Goal: Task Accomplishment & Management: Complete application form

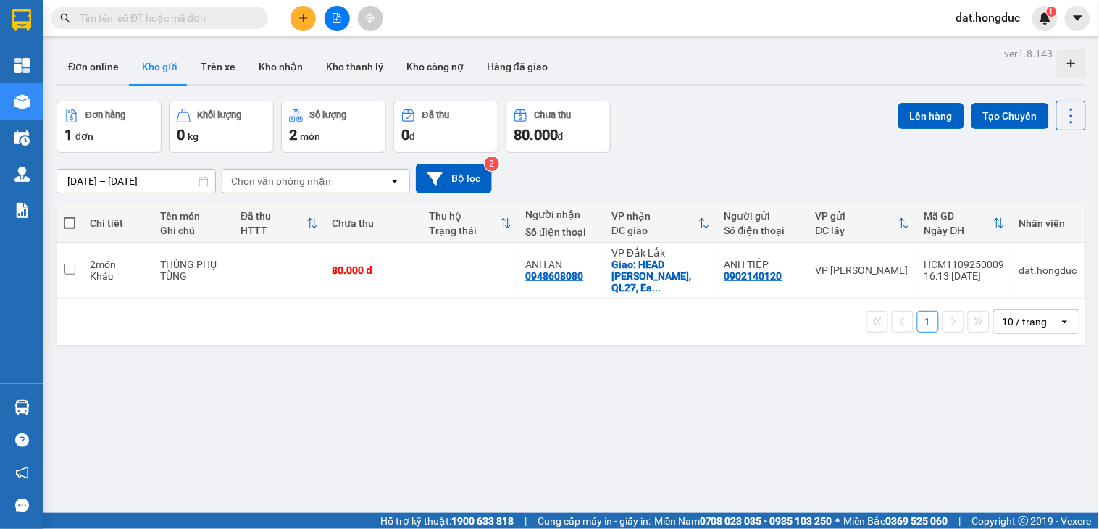
click at [169, 20] on input "text" at bounding box center [165, 18] width 171 height 16
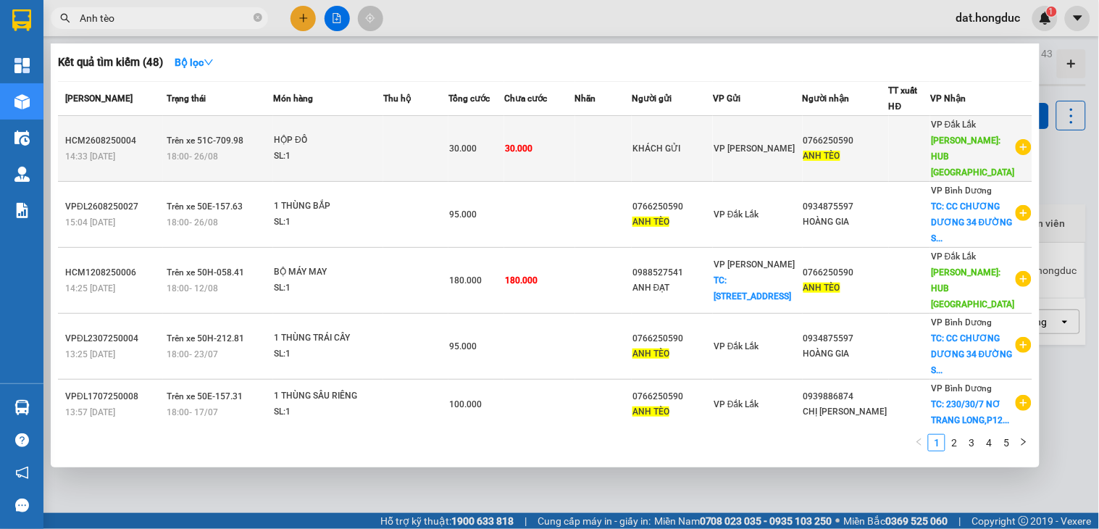
type input "Anh tèo"
click at [1018, 139] on icon "plus-circle" at bounding box center [1023, 147] width 16 height 16
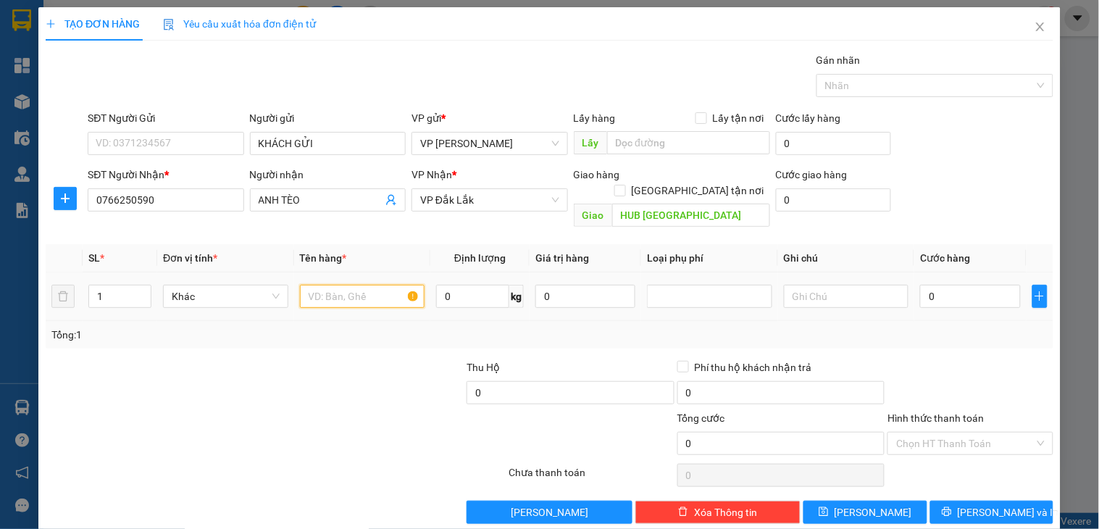
click at [322, 285] on input "text" at bounding box center [362, 296] width 125 height 23
type input "CUỘN DA"
click at [1001, 285] on input "0" at bounding box center [970, 296] width 100 height 23
type input "3"
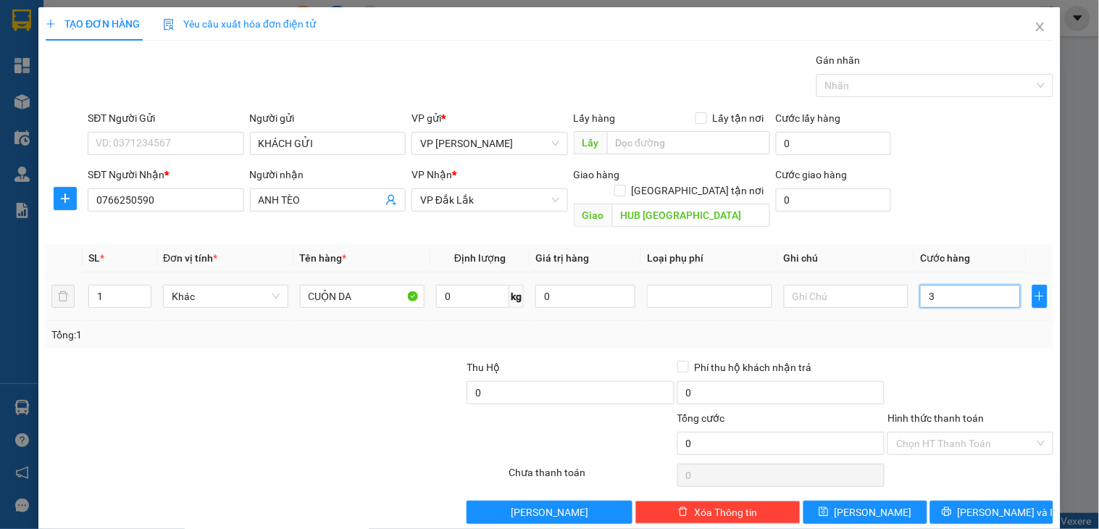
type input "3"
type input "30"
type input "30.000"
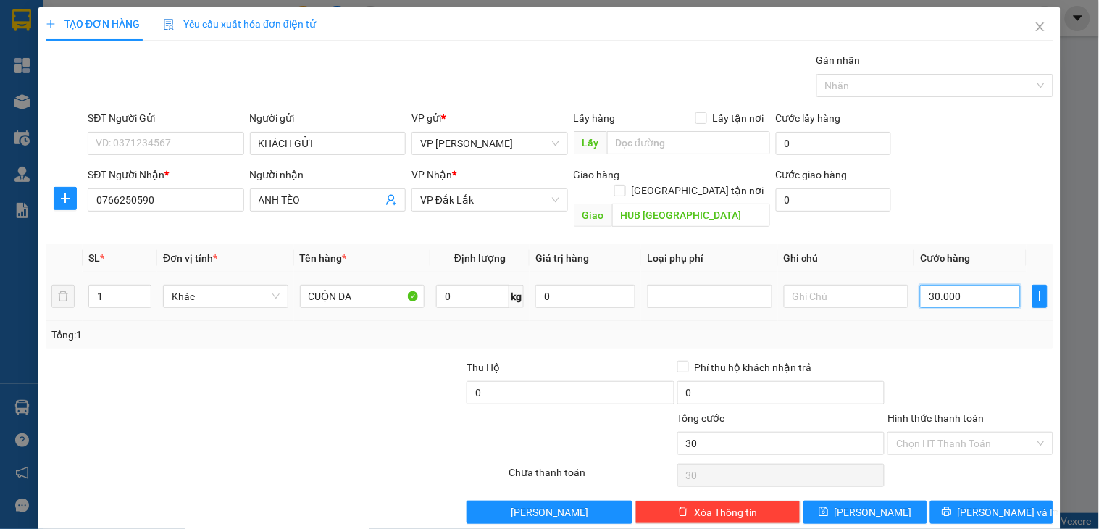
type input "30.000"
click at [951, 506] on icon "printer" at bounding box center [947, 511] width 10 height 10
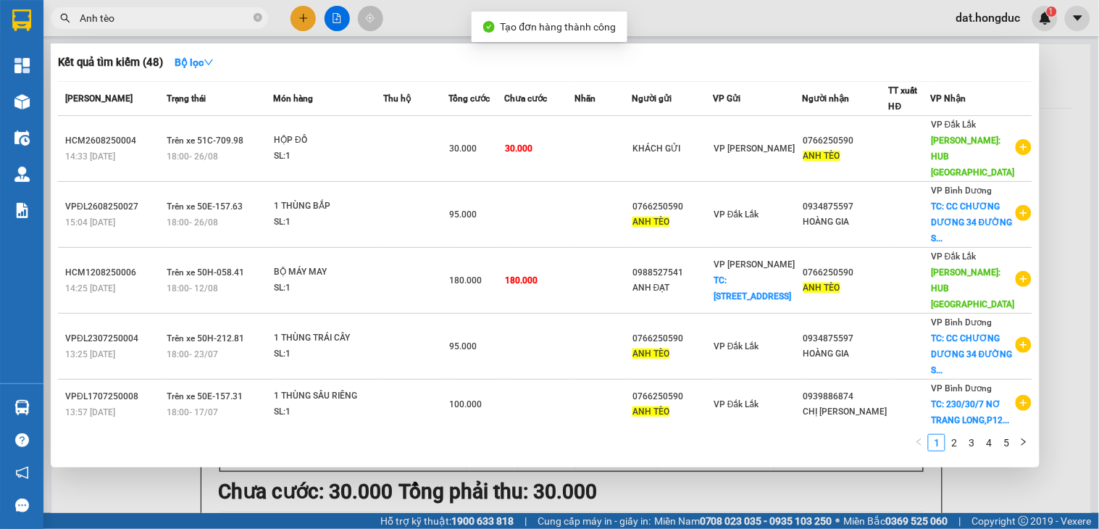
click at [1063, 76] on div at bounding box center [549, 264] width 1099 height 529
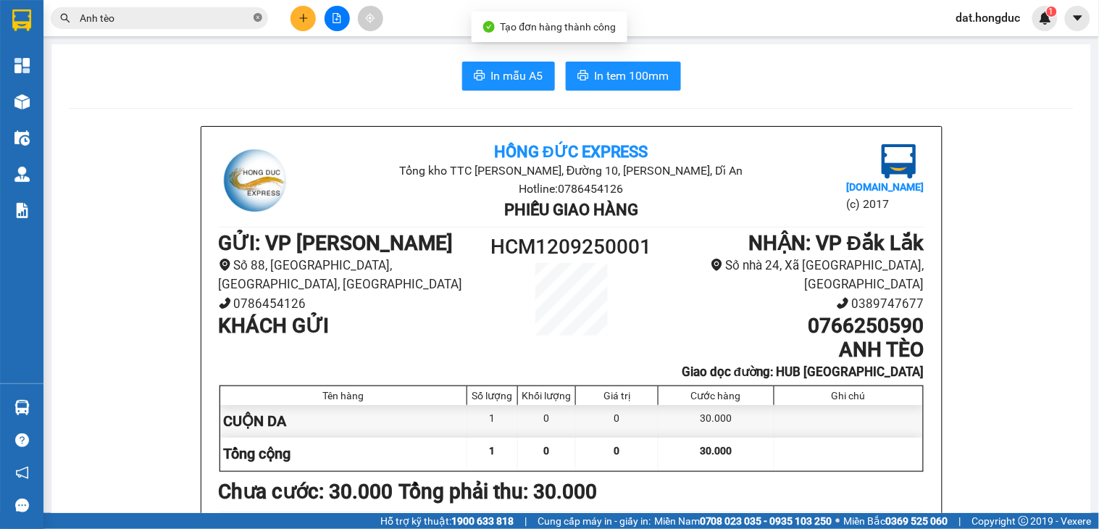
click at [259, 14] on icon "close-circle" at bounding box center [257, 17] width 9 height 9
click at [502, 78] on span "In mẫu A5" at bounding box center [517, 76] width 52 height 18
click at [605, 71] on span "In tem 100mm" at bounding box center [632, 76] width 75 height 18
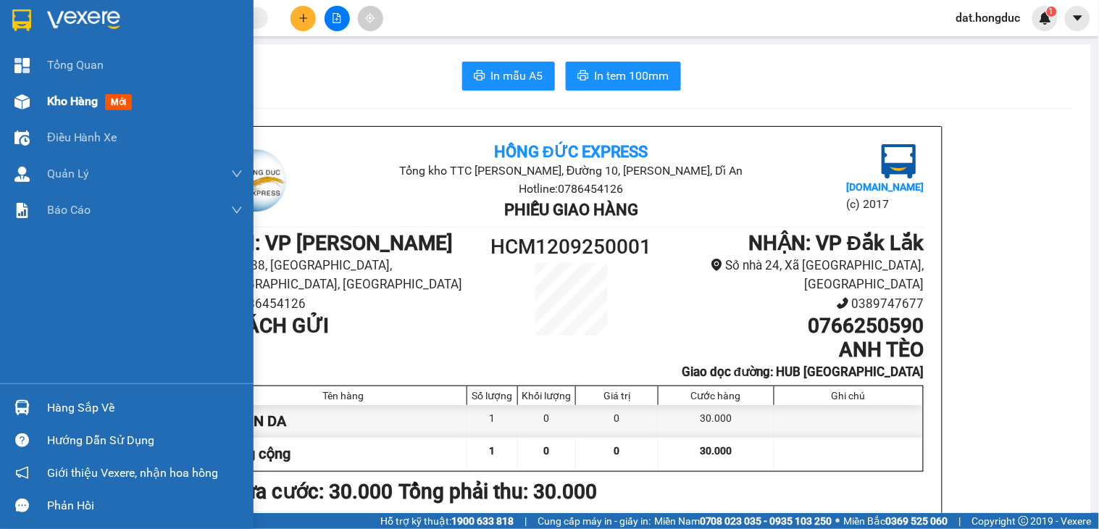
click at [63, 100] on span "Kho hàng" at bounding box center [72, 101] width 51 height 14
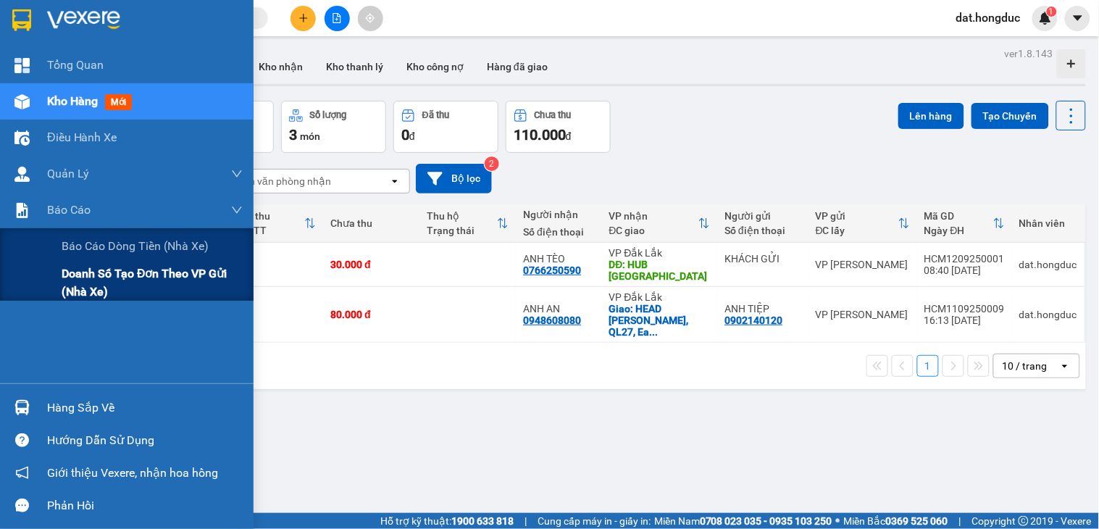
click at [82, 277] on span "Doanh số tạo đơn theo VP gửi (nhà xe)" at bounding box center [152, 282] width 181 height 36
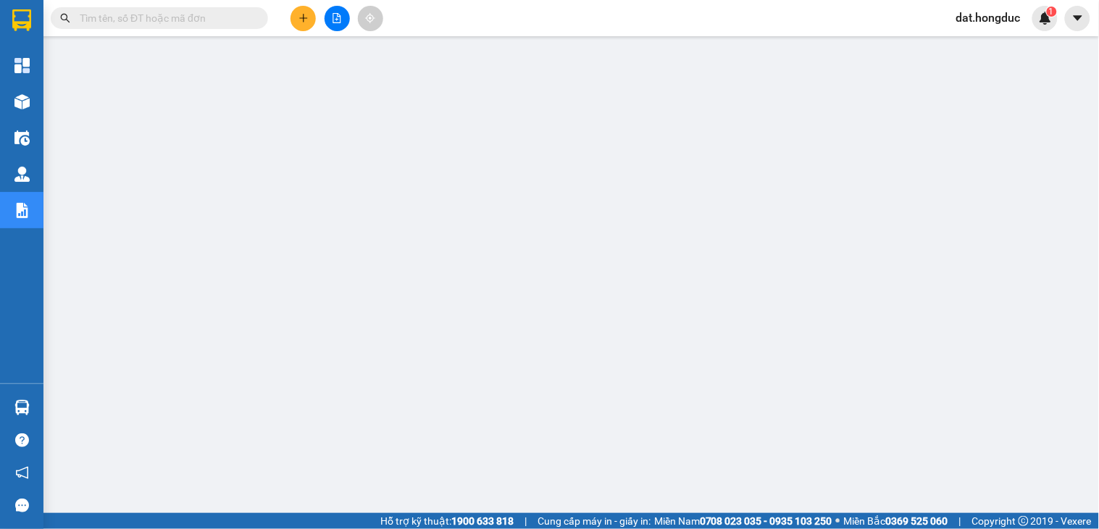
click at [162, 25] on input "text" at bounding box center [165, 18] width 171 height 16
paste input "VPĐL1109250025"
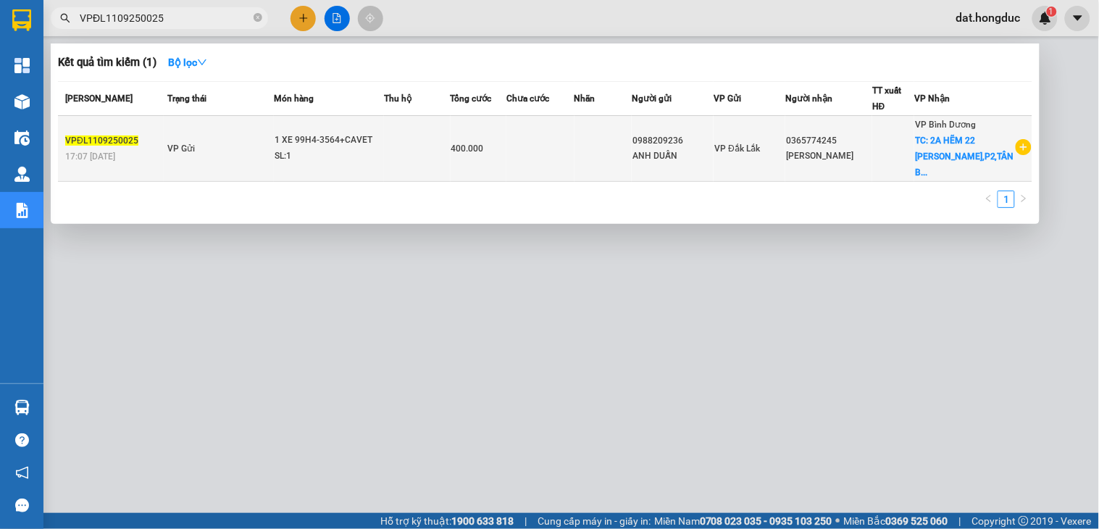
type input "VPĐL1109250025"
click at [362, 156] on div "SL: 1" at bounding box center [328, 156] width 109 height 16
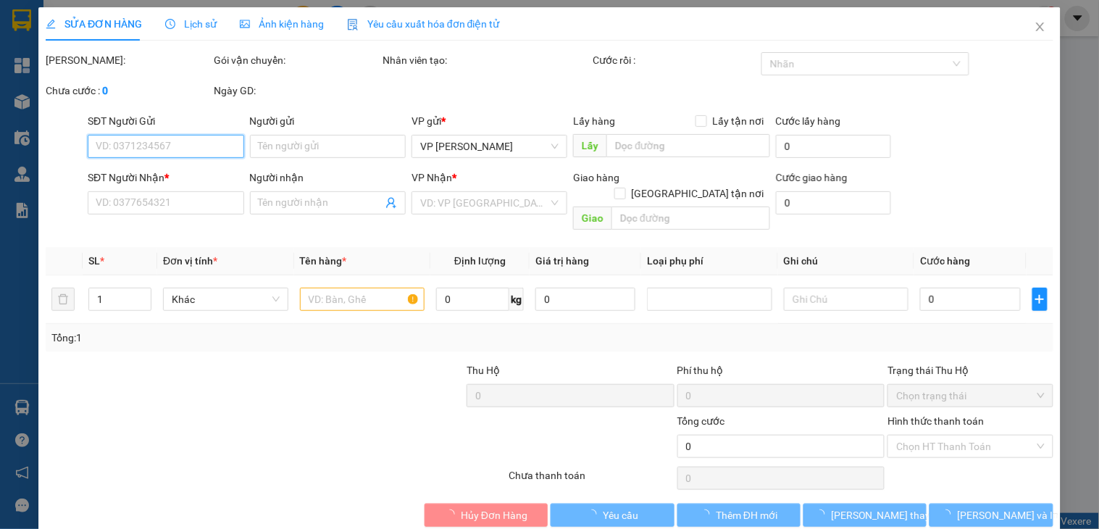
type input "0988209236"
type input "ANH DUẪN"
type input "0365774245"
type input "[PERSON_NAME]"
checkbox input "true"
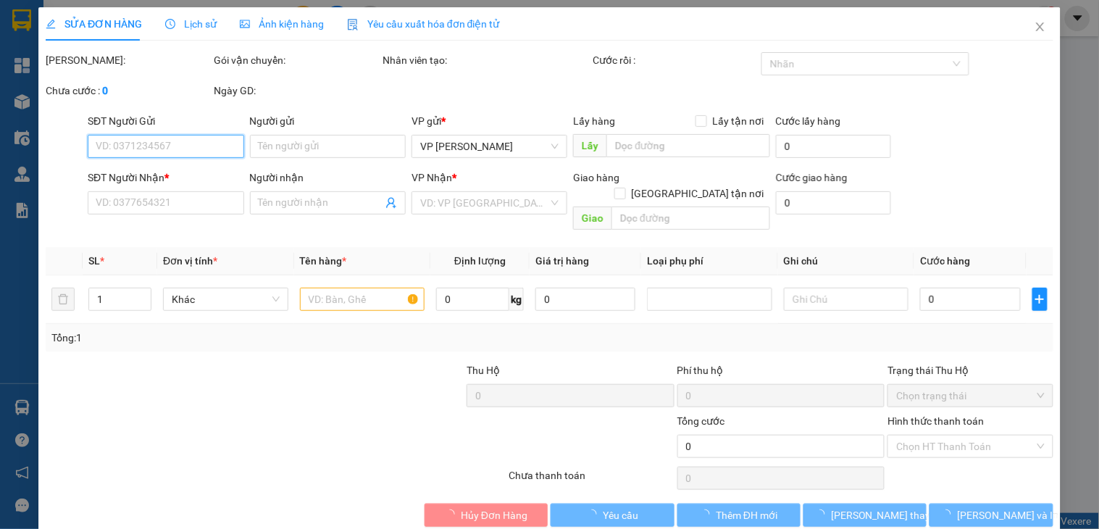
type input "2A HẼM 22 LAM SƠN,P2,[GEOGRAPHIC_DATA]"
type input "400.000"
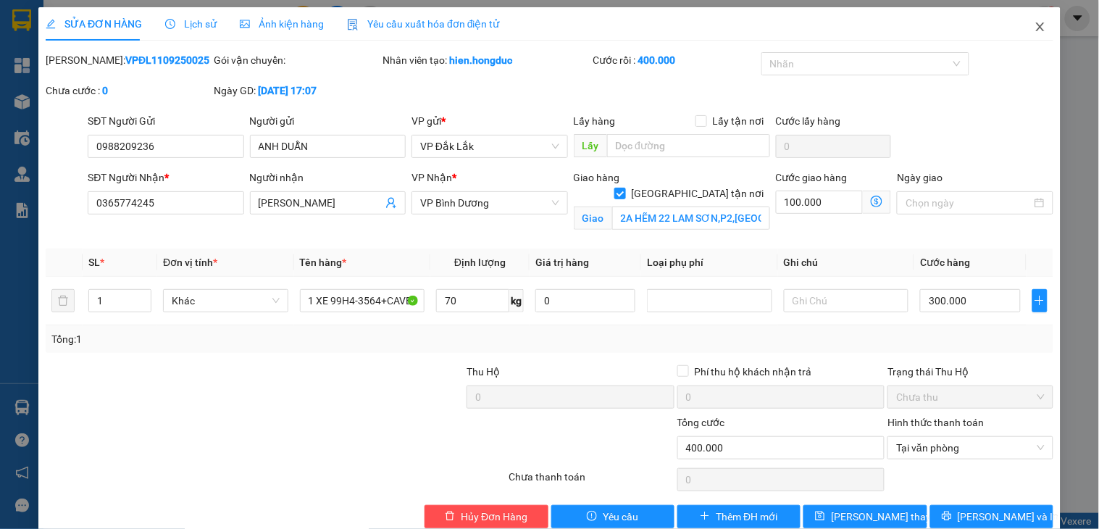
click at [1034, 27] on icon "close" at bounding box center [1040, 27] width 12 height 12
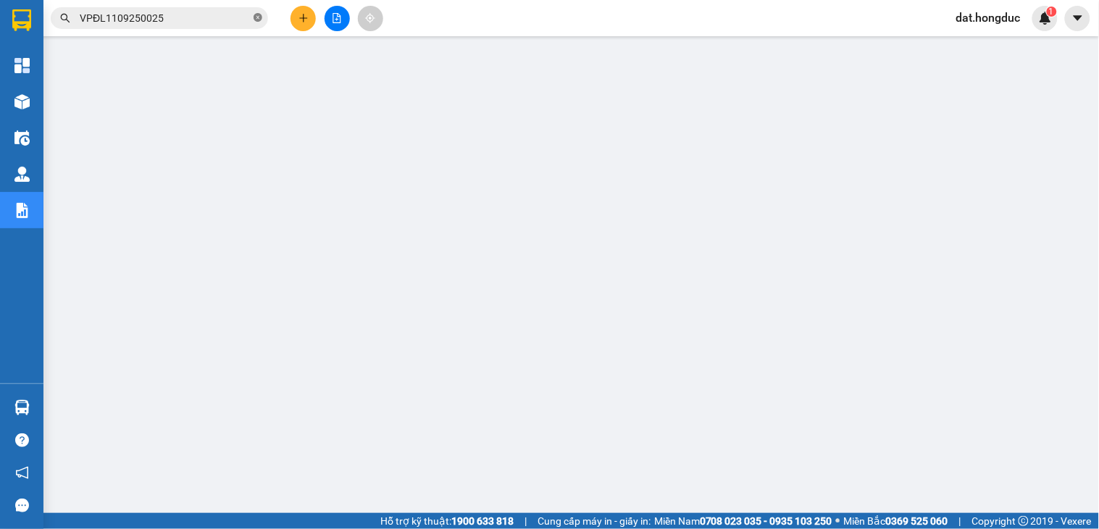
click at [258, 15] on icon "close-circle" at bounding box center [257, 17] width 9 height 9
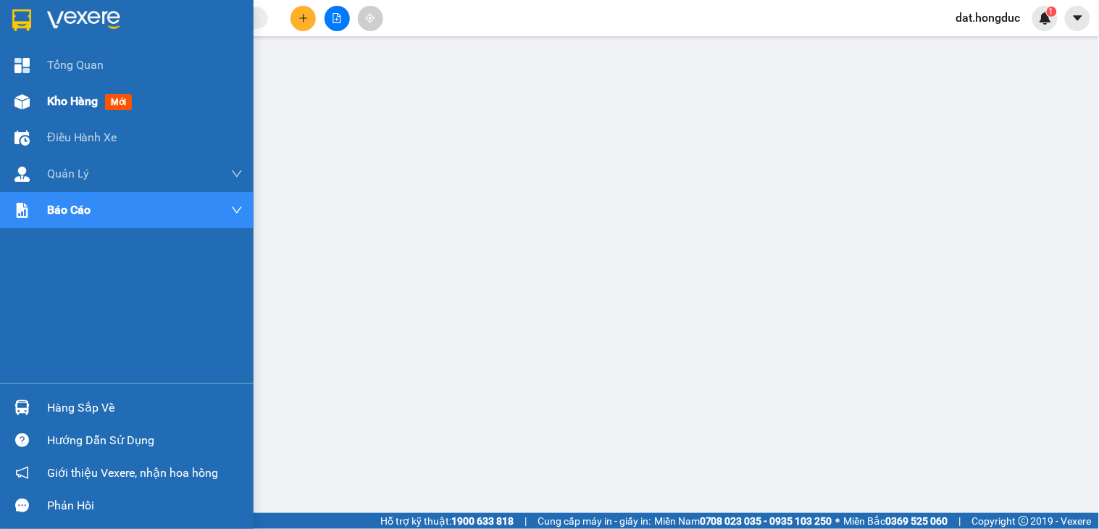
click at [58, 99] on span "Kho hàng" at bounding box center [72, 101] width 51 height 14
